Goal: Information Seeking & Learning: Check status

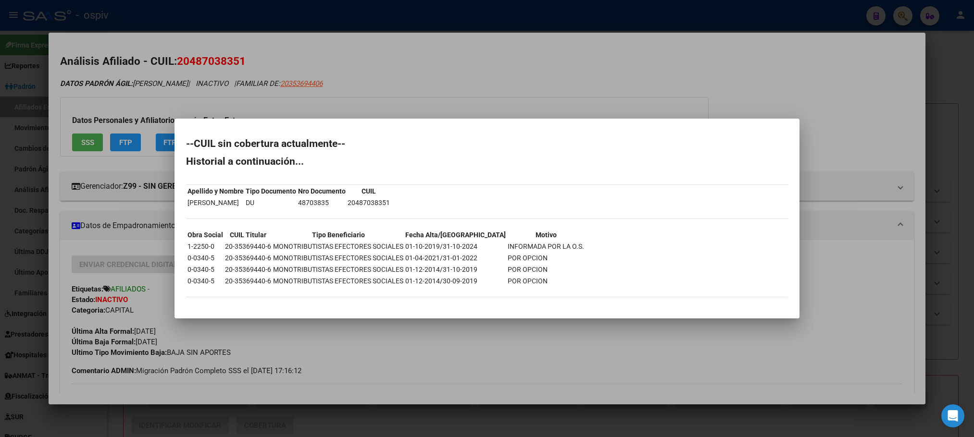
click at [275, 22] on div at bounding box center [487, 218] width 974 height 437
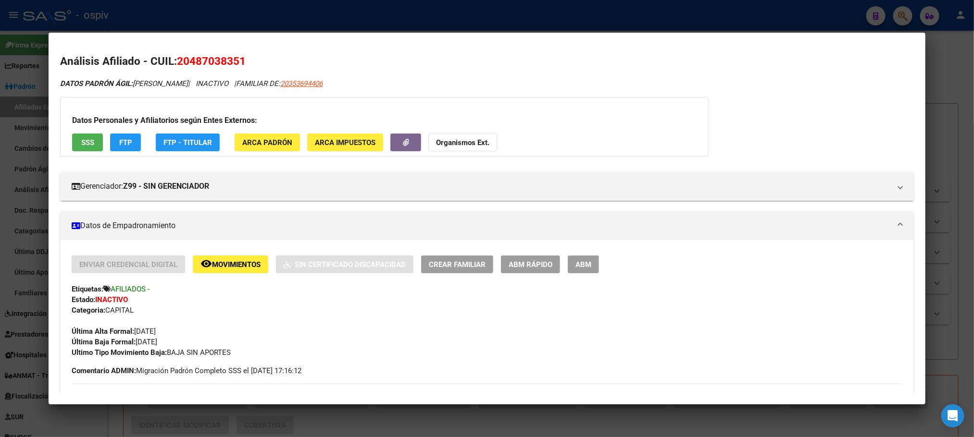
click at [253, 22] on div at bounding box center [487, 218] width 974 height 437
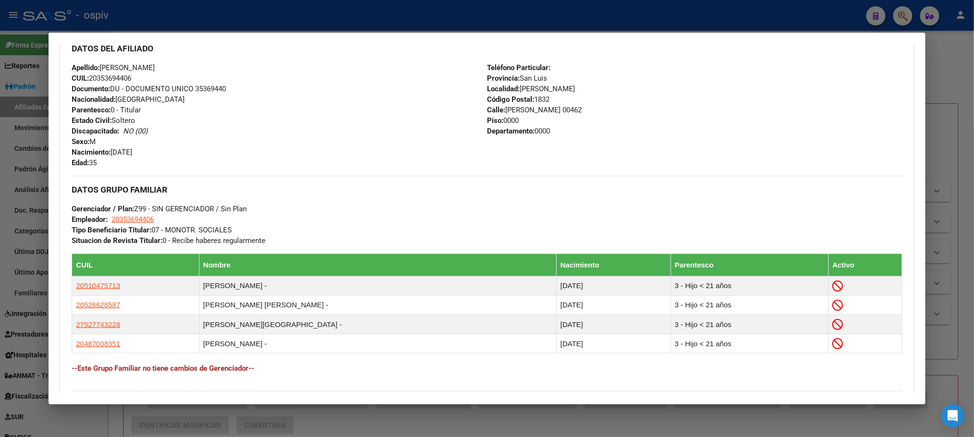
click at [219, 16] on div at bounding box center [487, 218] width 974 height 437
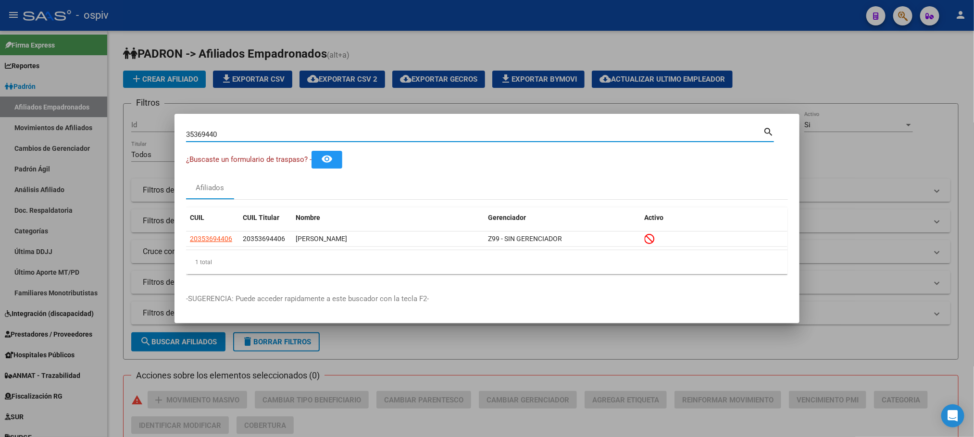
drag, startPoint x: 220, startPoint y: 133, endPoint x: 123, endPoint y: 125, distance: 97.4
click at [123, 125] on div "35369440 Buscar (apellido, dni, cuil, nro traspaso, cuit, obra social) search ¿…" at bounding box center [487, 218] width 974 height 437
click at [834, 57] on div at bounding box center [487, 218] width 974 height 437
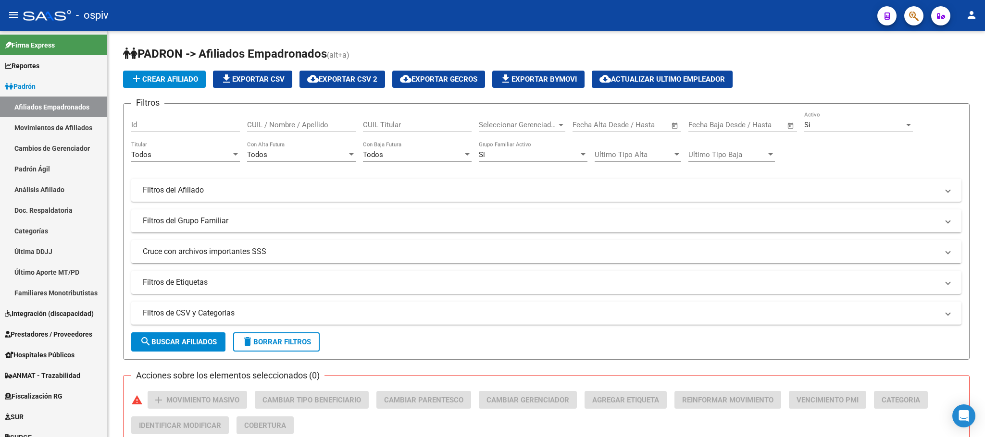
click at [907, 16] on button "button" at bounding box center [913, 15] width 19 height 19
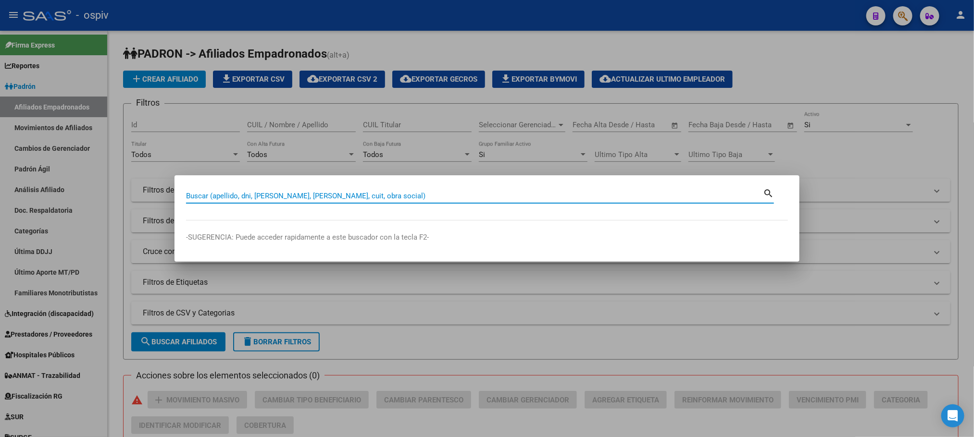
paste input "46896020"
type input "46896020"
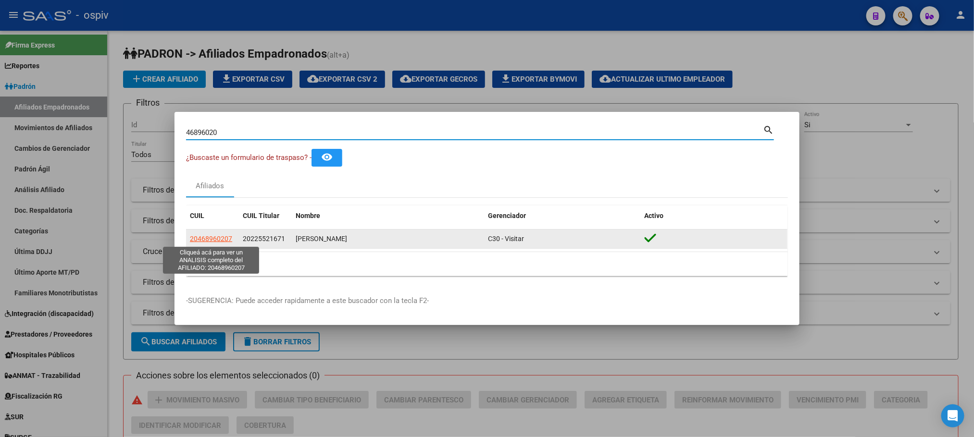
click at [201, 238] on span "20468960207" at bounding box center [211, 239] width 42 height 8
type textarea "20468960207"
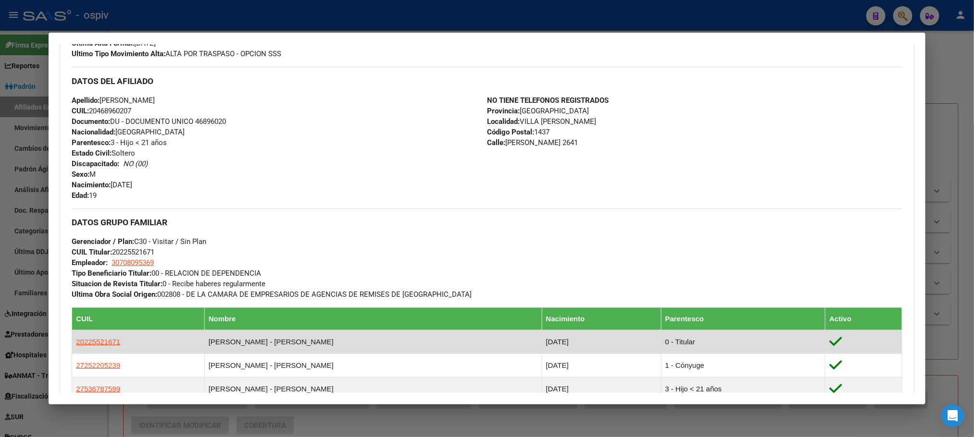
scroll to position [604, 0]
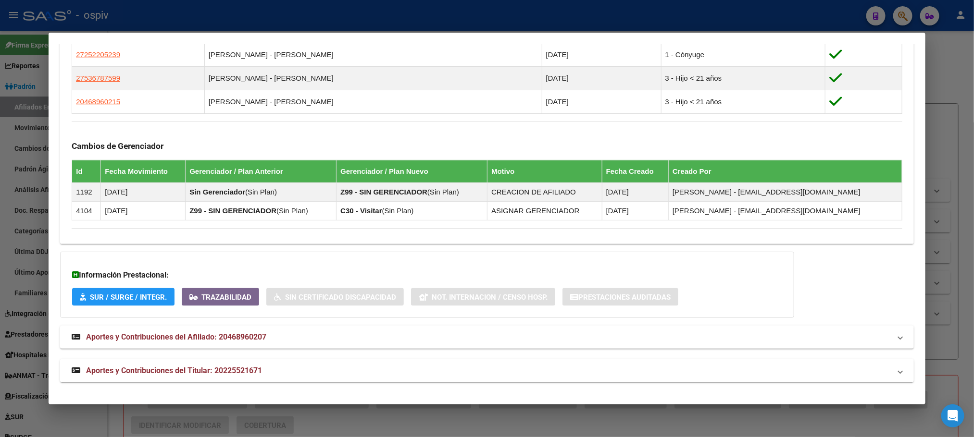
click at [243, 371] on span "Aportes y Contribuciones del Titular: 20225521671" at bounding box center [174, 370] width 176 height 9
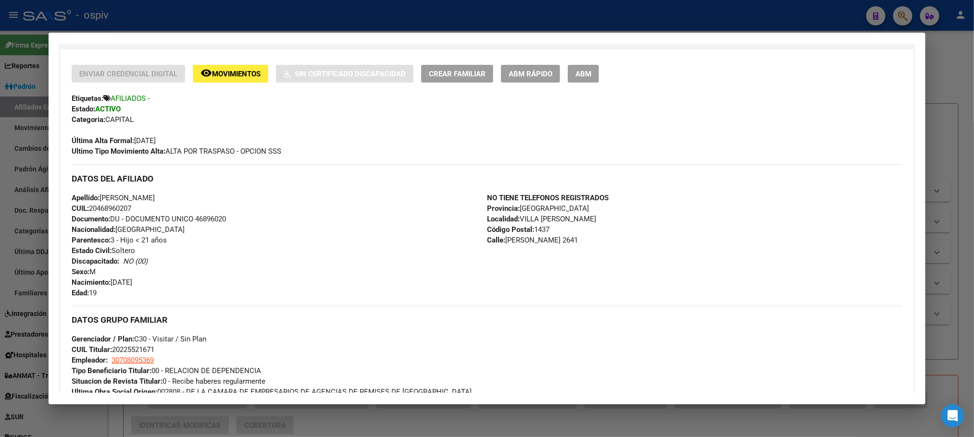
scroll to position [0, 0]
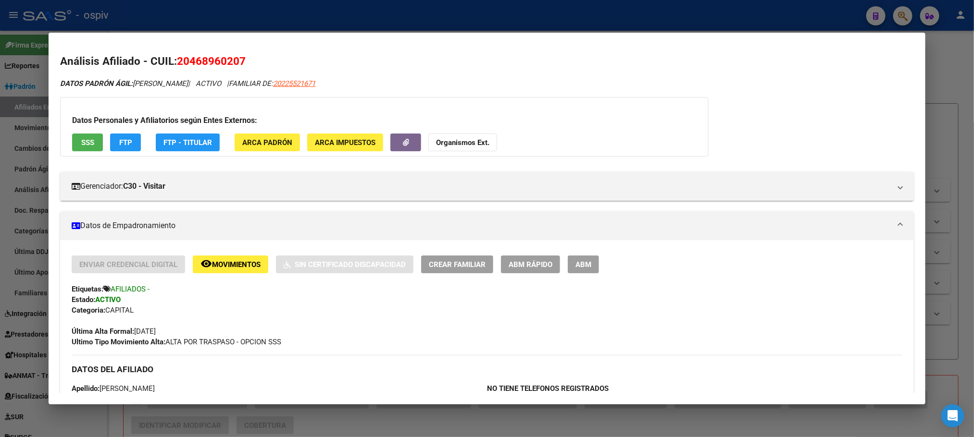
click at [91, 146] on button "SSS" at bounding box center [87, 143] width 31 height 18
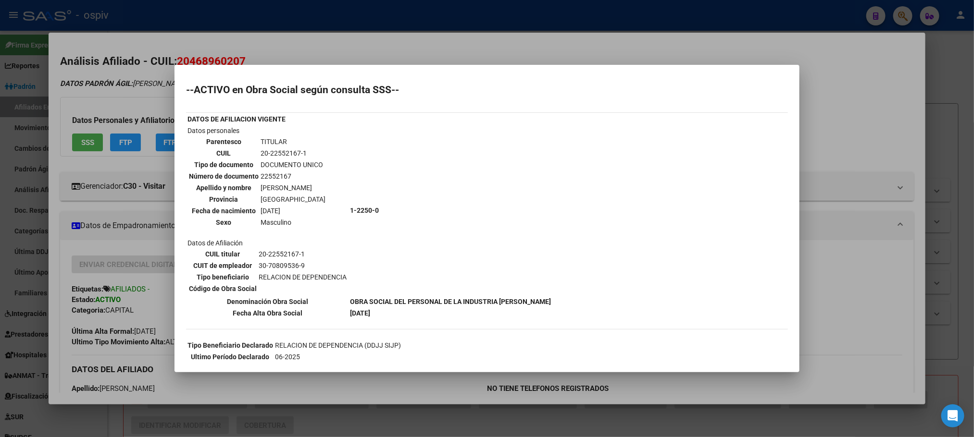
click at [189, 9] on div at bounding box center [487, 218] width 974 height 437
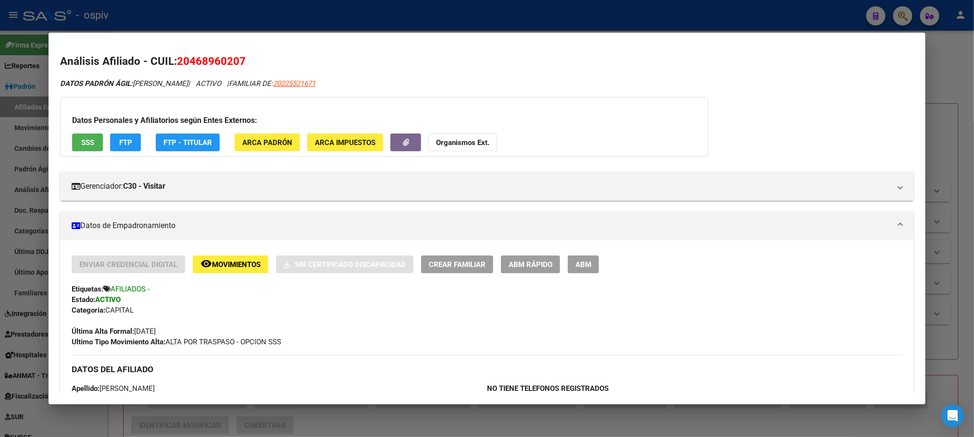
click at [189, 10] on div at bounding box center [487, 218] width 974 height 437
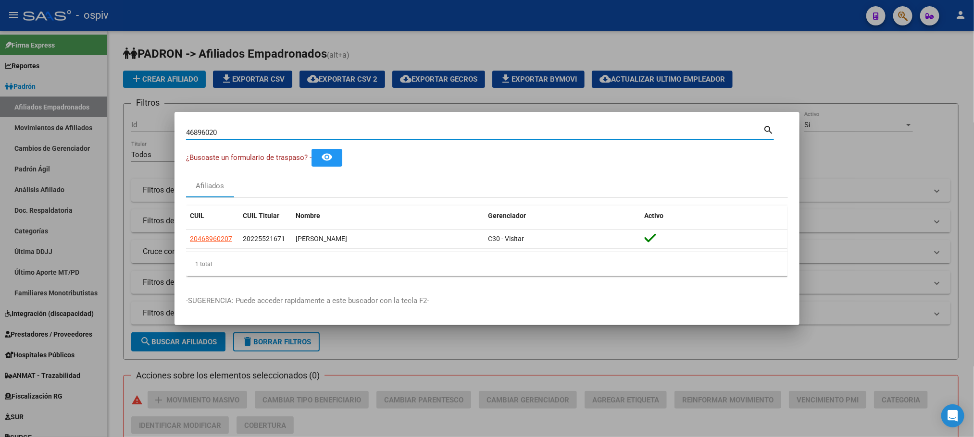
drag, startPoint x: 223, startPoint y: 129, endPoint x: 79, endPoint y: 127, distance: 143.3
click at [79, 127] on div "46896020 Buscar (apellido, dni, cuil, nro traspaso, cuit, obra social) search ¿…" at bounding box center [487, 218] width 974 height 437
paste input "23027572"
type input "23027572"
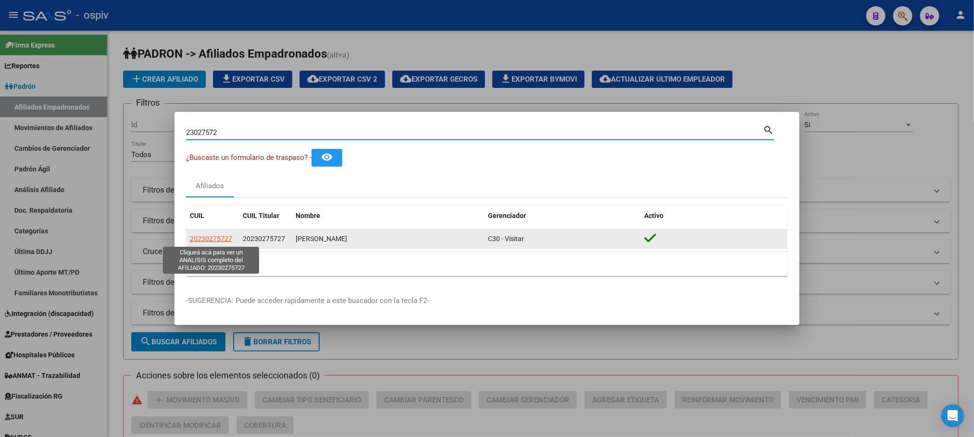
click at [221, 243] on span "20230275727" at bounding box center [211, 239] width 42 height 8
type textarea "20230275727"
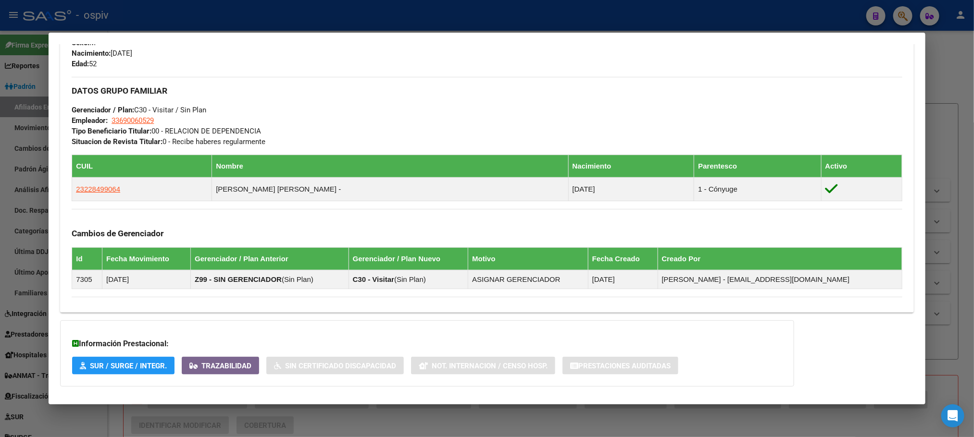
scroll to position [487, 0]
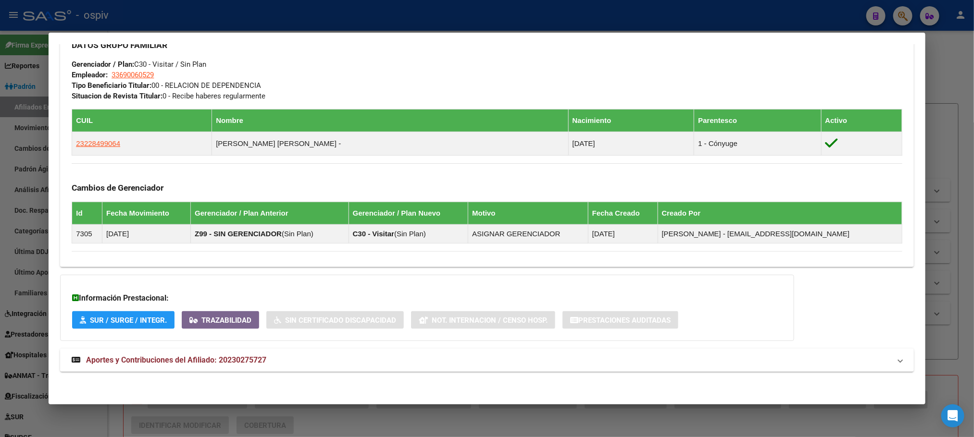
click at [221, 352] on mat-expansion-panel-header "Aportes y Contribuciones del Afiliado: 20230275727" at bounding box center [486, 360] width 853 height 23
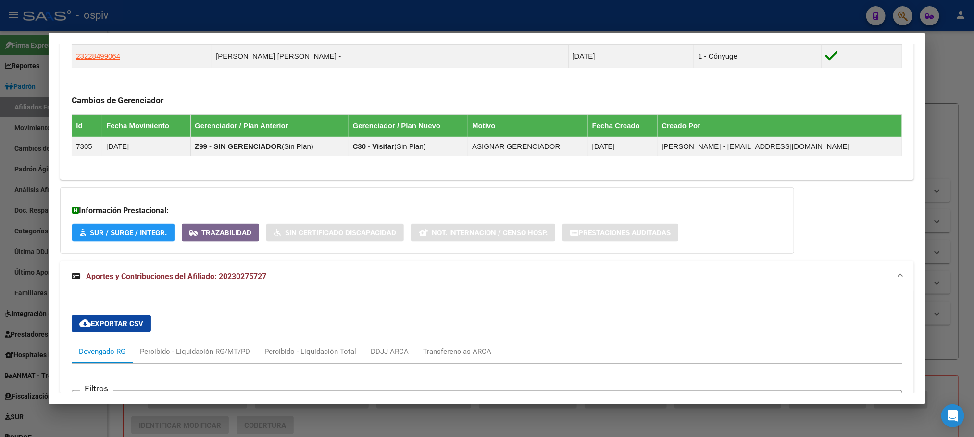
scroll to position [729, 0]
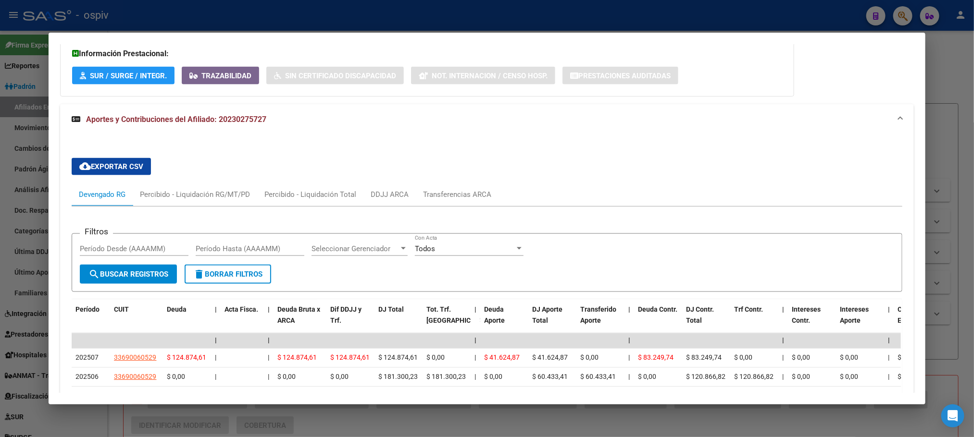
click at [337, 13] on div at bounding box center [487, 218] width 974 height 437
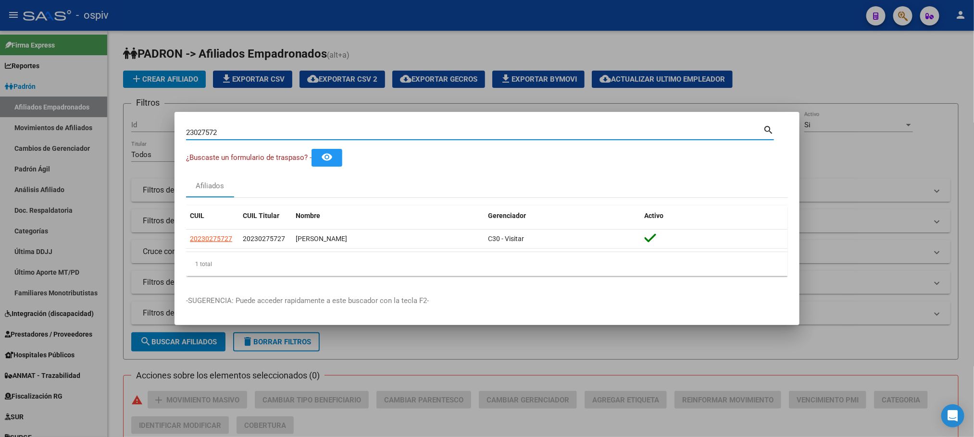
drag, startPoint x: 261, startPoint y: 134, endPoint x: 51, endPoint y: 142, distance: 210.2
click at [51, 142] on div "23027572 Buscar (apellido, dni, cuil, nro traspaso, cuit, obra social) search ¿…" at bounding box center [487, 218] width 974 height 437
paste input "33456787"
type input "33456787"
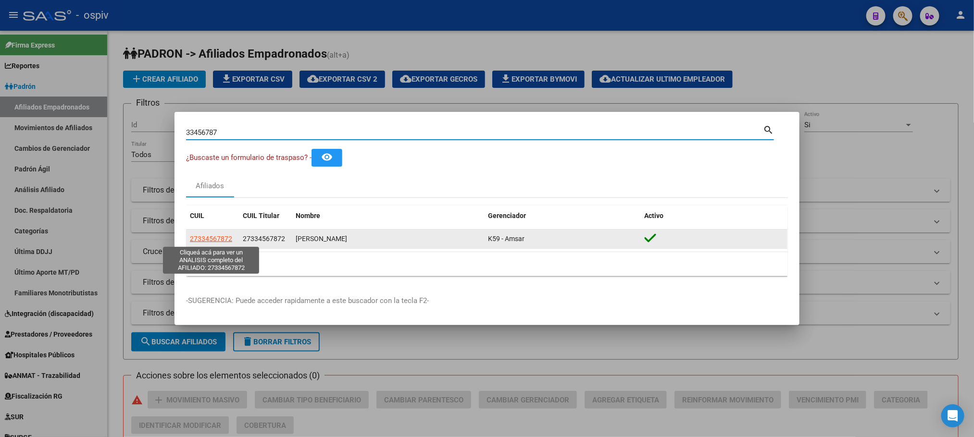
click at [215, 239] on span "27334567872" at bounding box center [211, 239] width 42 height 8
type textarea "27334567872"
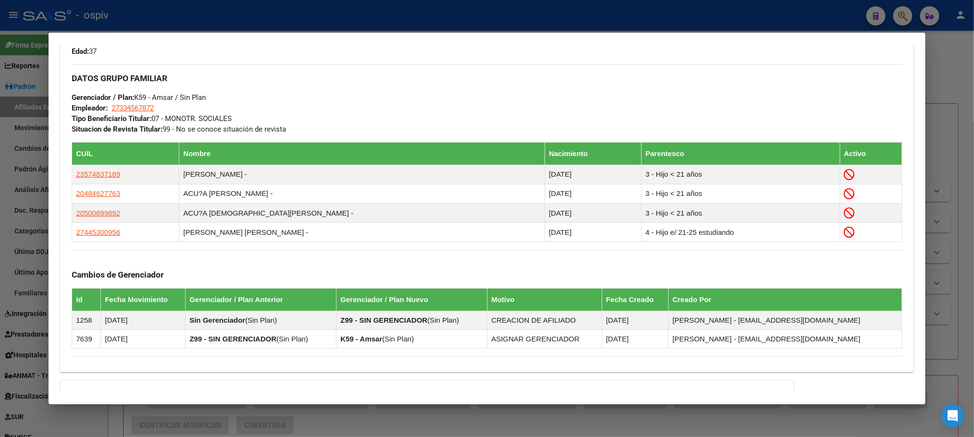
scroll to position [543, 0]
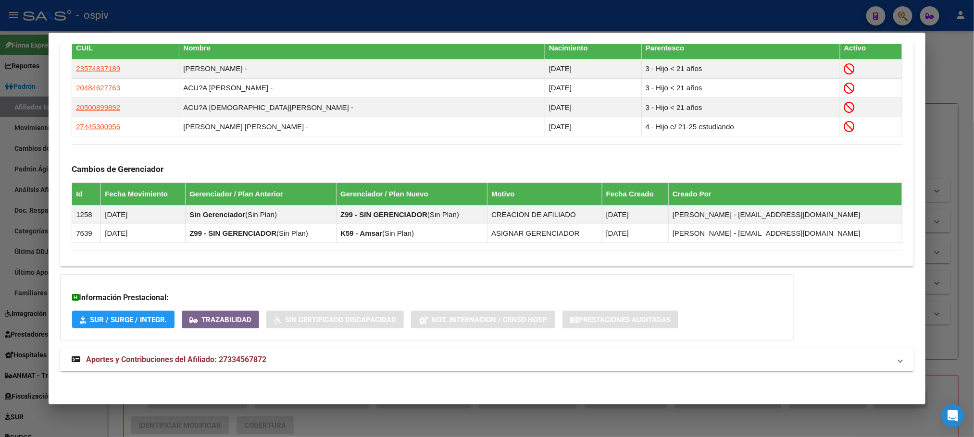
click at [240, 357] on span "Aportes y Contribuciones del Afiliado: 27334567872" at bounding box center [176, 359] width 180 height 9
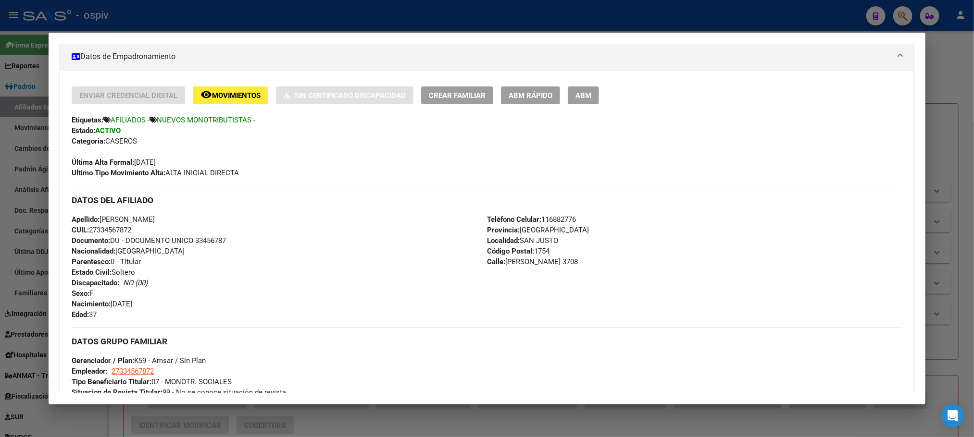
scroll to position [0, 0]
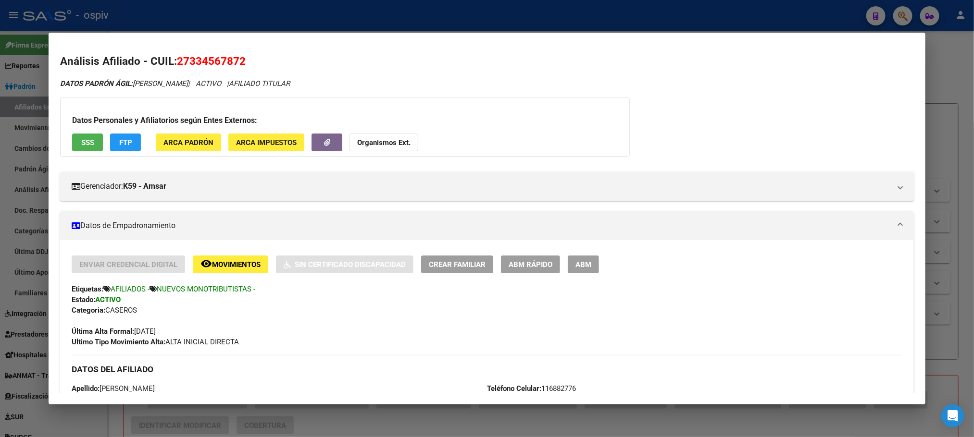
click at [83, 146] on span "SSS" at bounding box center [87, 142] width 13 height 9
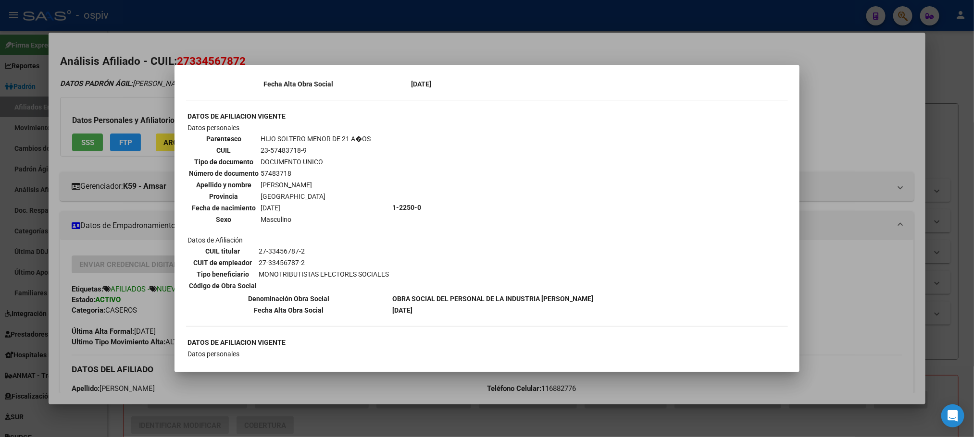
scroll to position [505, 0]
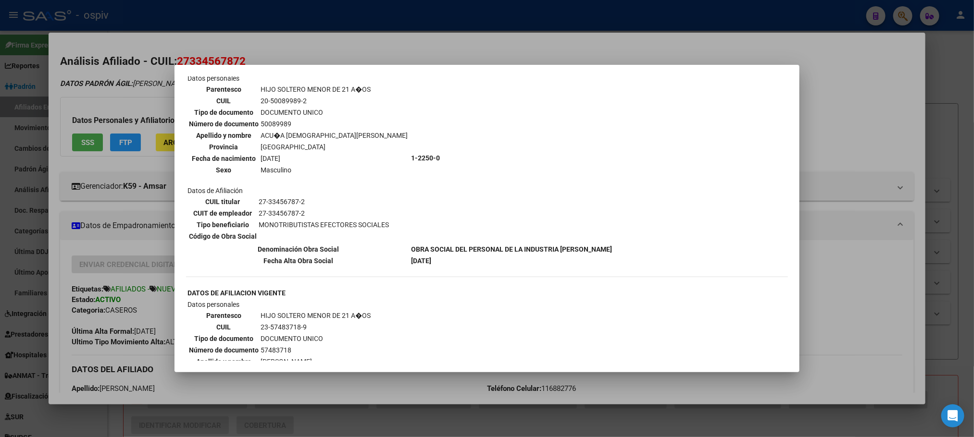
click at [410, 11] on div at bounding box center [487, 218] width 974 height 437
